Goal: Task Accomplishment & Management: Manage account settings

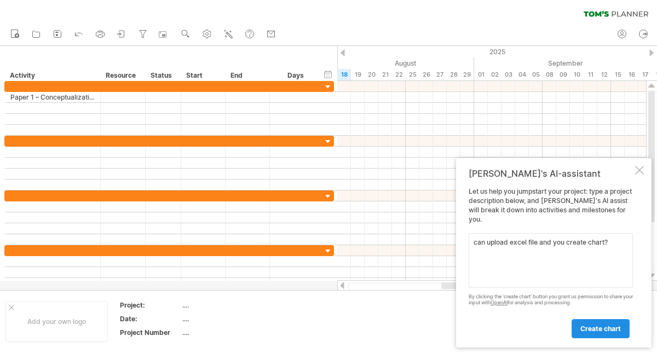
type textarea "can upload excel file and you create chart?"
click at [596, 332] on link "create chart" at bounding box center [600, 328] width 58 height 19
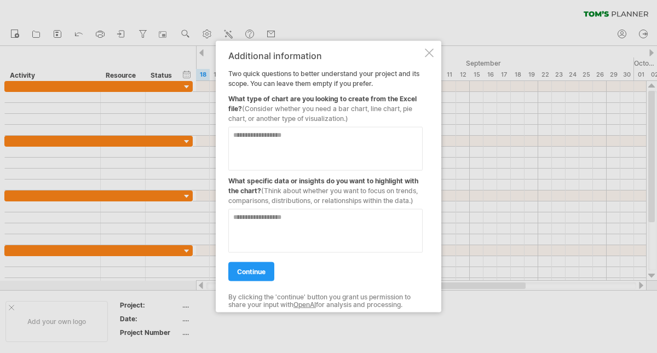
click at [324, 142] on textarea at bounding box center [325, 148] width 194 height 44
type textarea "**********"
click at [272, 244] on textarea at bounding box center [325, 231] width 194 height 44
type textarea "**********"
click at [261, 272] on span "continue" at bounding box center [251, 271] width 28 height 8
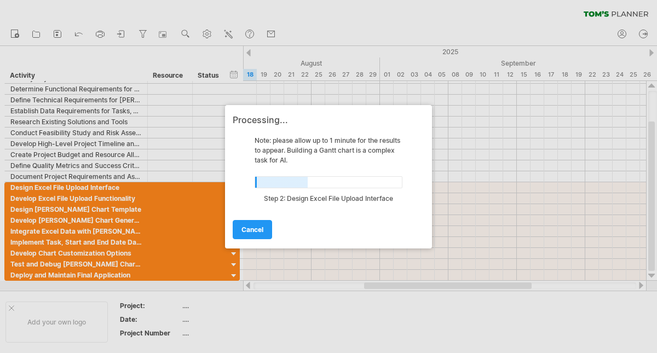
click at [601, 15] on div at bounding box center [328, 176] width 657 height 353
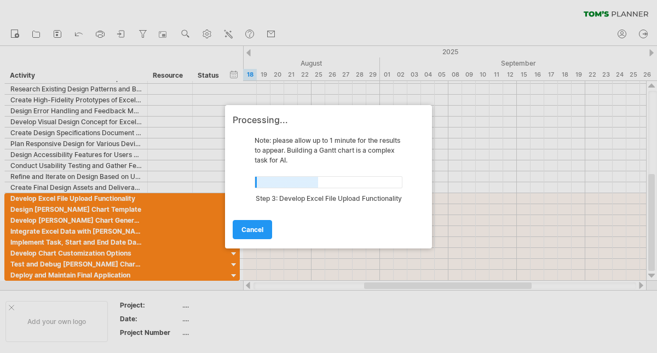
click at [228, 34] on div at bounding box center [328, 176] width 657 height 353
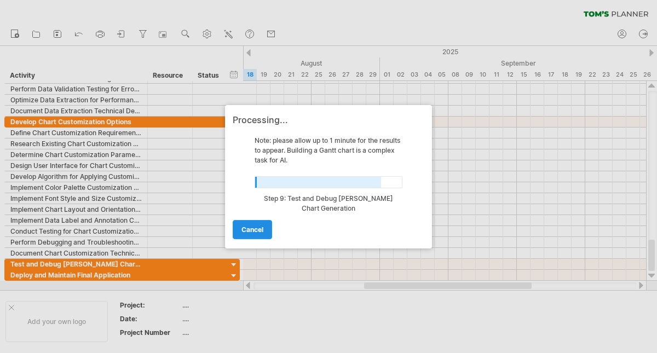
click at [244, 230] on span "cancel" at bounding box center [252, 230] width 22 height 8
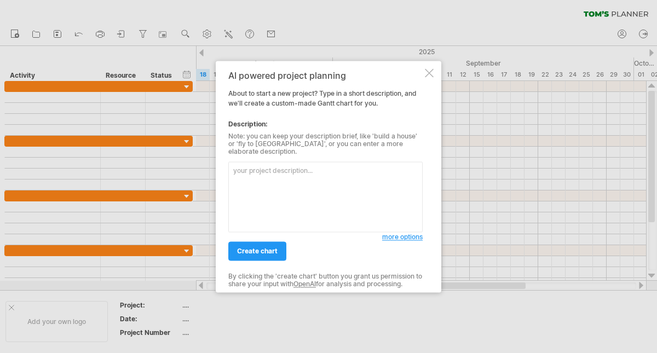
click at [431, 76] on div at bounding box center [429, 72] width 9 height 9
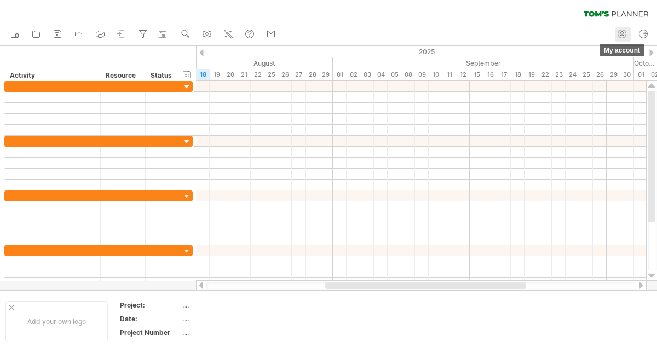
click at [621, 32] on circle at bounding box center [622, 33] width 3 height 3
type input "**********"
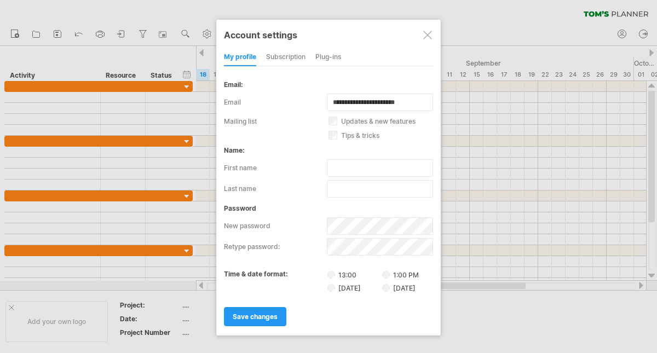
click at [285, 58] on div "subscription" at bounding box center [285, 58] width 39 height 18
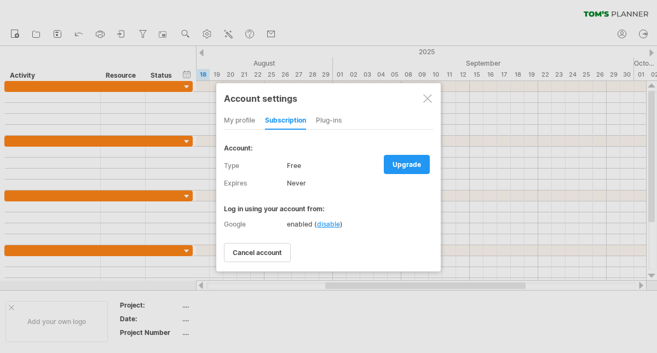
click at [326, 223] on span "disable" at bounding box center [328, 224] width 23 height 8
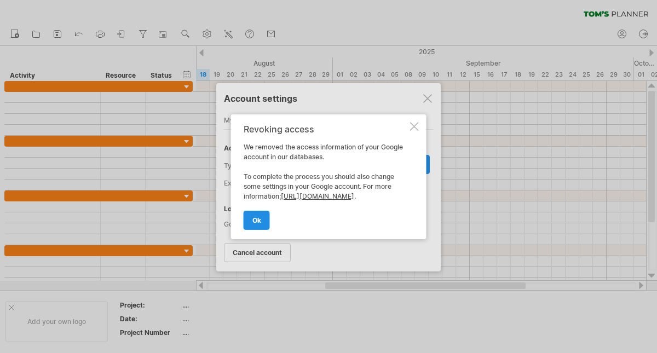
click at [263, 226] on link "ok" at bounding box center [257, 220] width 26 height 19
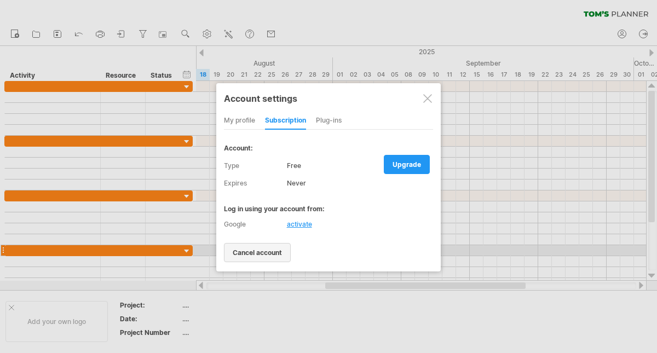
click at [274, 256] on link "cancel account" at bounding box center [257, 252] width 67 height 19
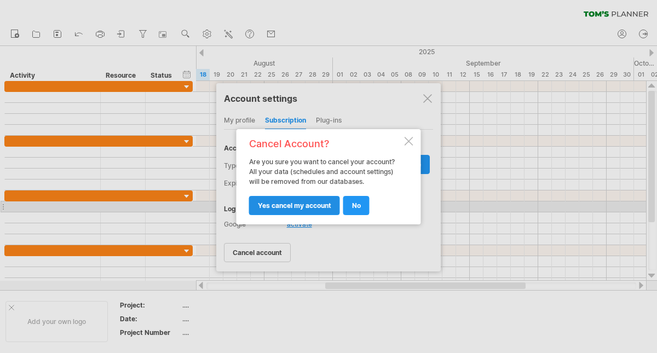
click at [287, 205] on span "yes cancel my account" at bounding box center [294, 205] width 73 height 8
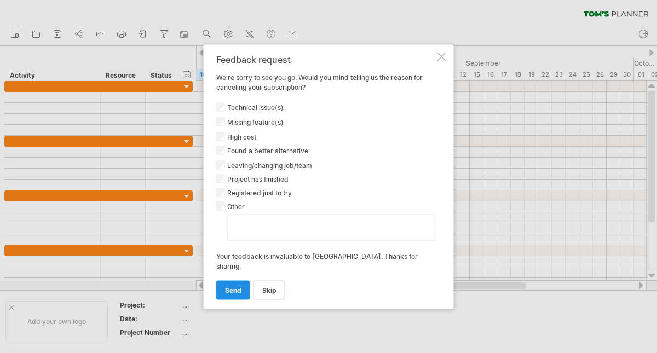
click at [241, 286] on link "send" at bounding box center [233, 289] width 34 height 19
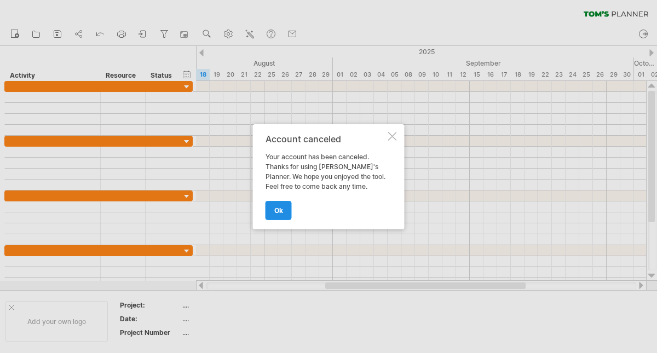
click at [284, 211] on link "ok" at bounding box center [278, 210] width 26 height 19
